Goal: Find specific page/section: Find specific page/section

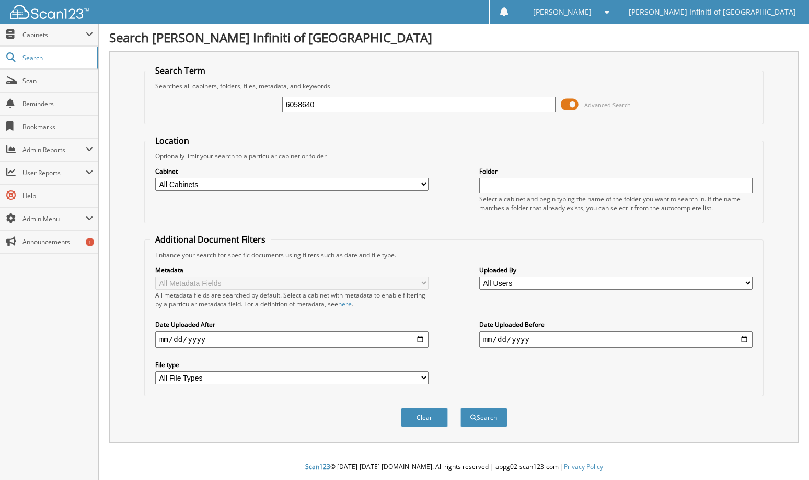
type input "6058640"
click at [460, 408] on button "Search" at bounding box center [483, 417] width 47 height 19
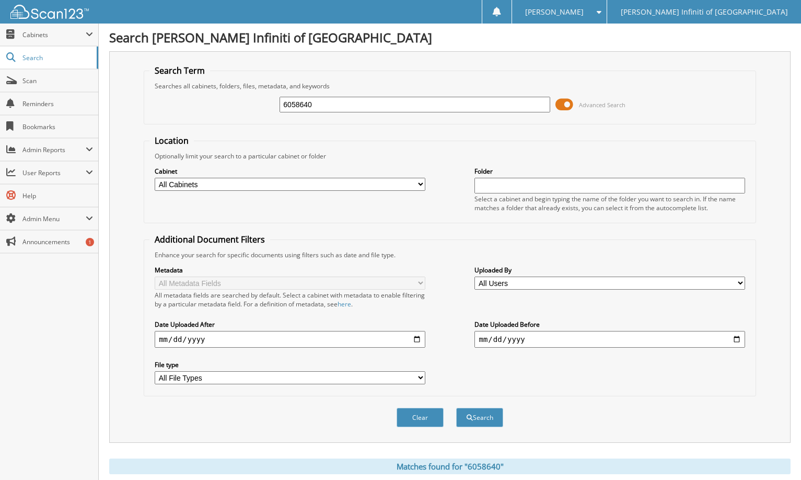
scroll to position [163, 0]
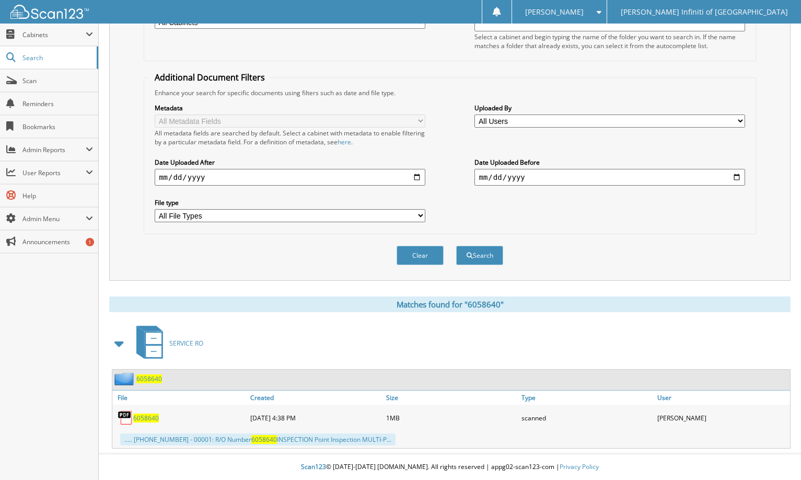
click at [144, 417] on span "6058640" at bounding box center [146, 417] width 26 height 9
click at [19, 34] on span "Cabinets" at bounding box center [49, 35] width 98 height 22
